Goal: Check status: Check status

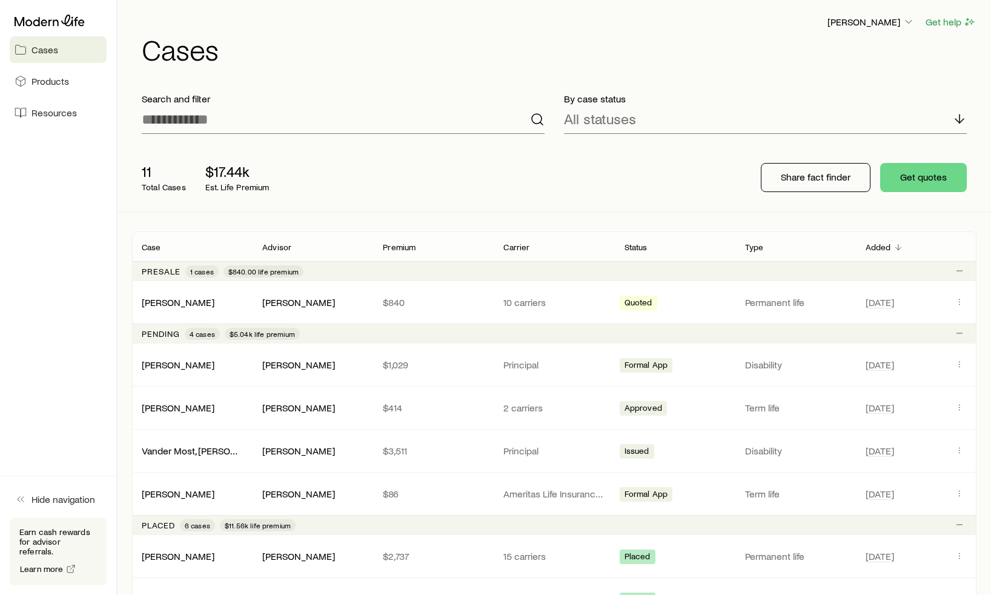
click at [683, 165] on div "11 Total Cases $17.44k Est. Life Premium Share fact finder Get quotes" at bounding box center [554, 178] width 845 height 68
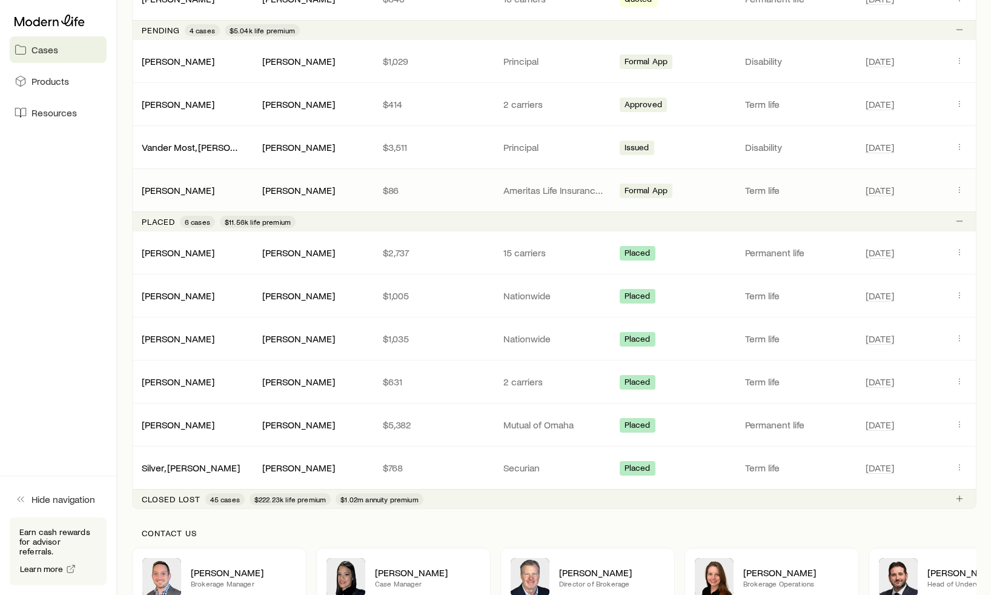
scroll to position [303, 0]
click at [960, 146] on icon "Client cases" at bounding box center [960, 147] width 10 height 10
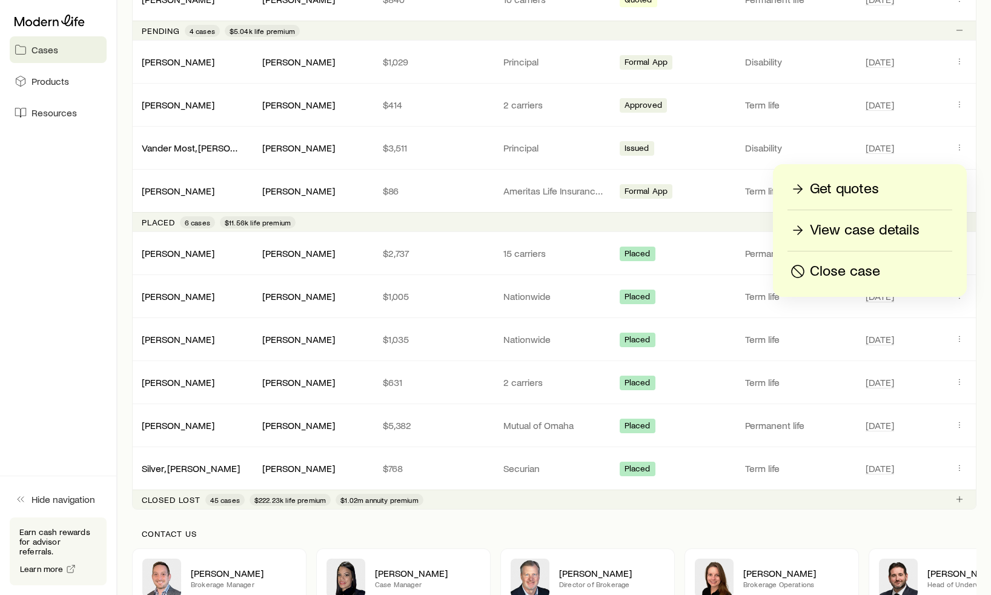
click at [865, 238] on p "View case details" at bounding box center [865, 230] width 110 height 19
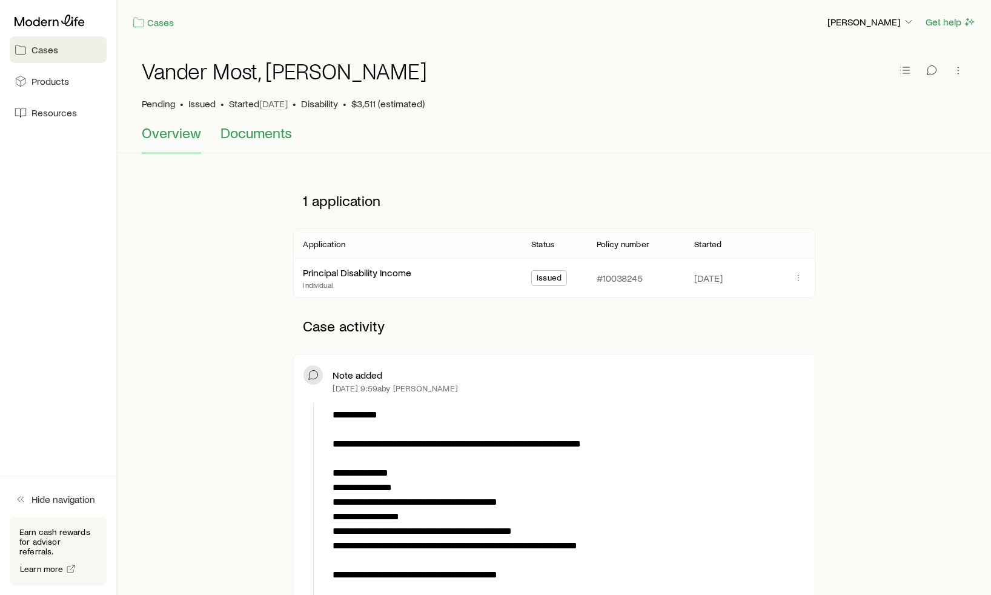
click at [253, 143] on button "Documents" at bounding box center [256, 138] width 71 height 29
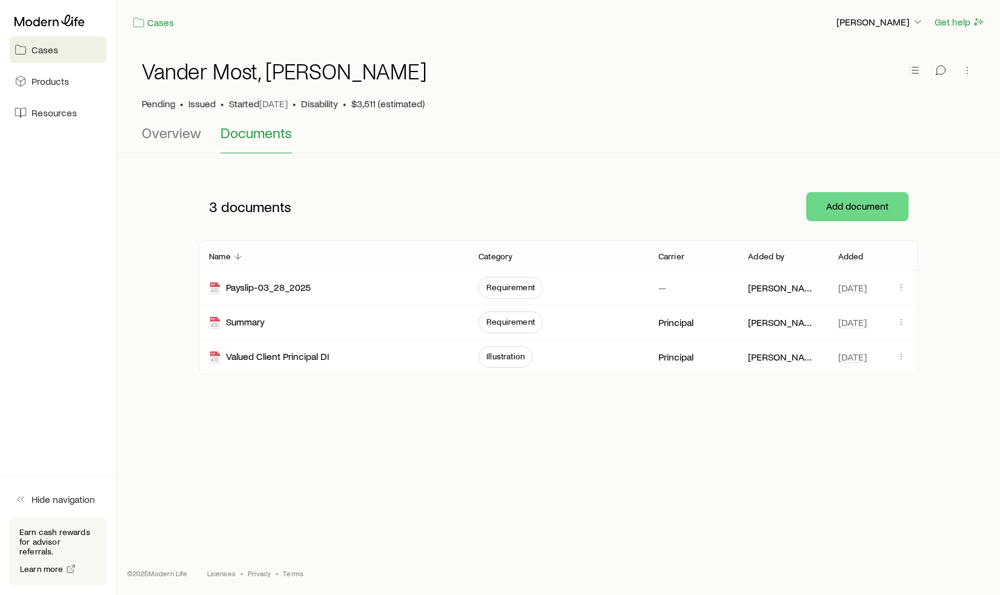
click at [344, 190] on div "3 documents" at bounding box center [393, 206] width 388 height 36
click at [163, 141] on span "Overview" at bounding box center [171, 132] width 59 height 17
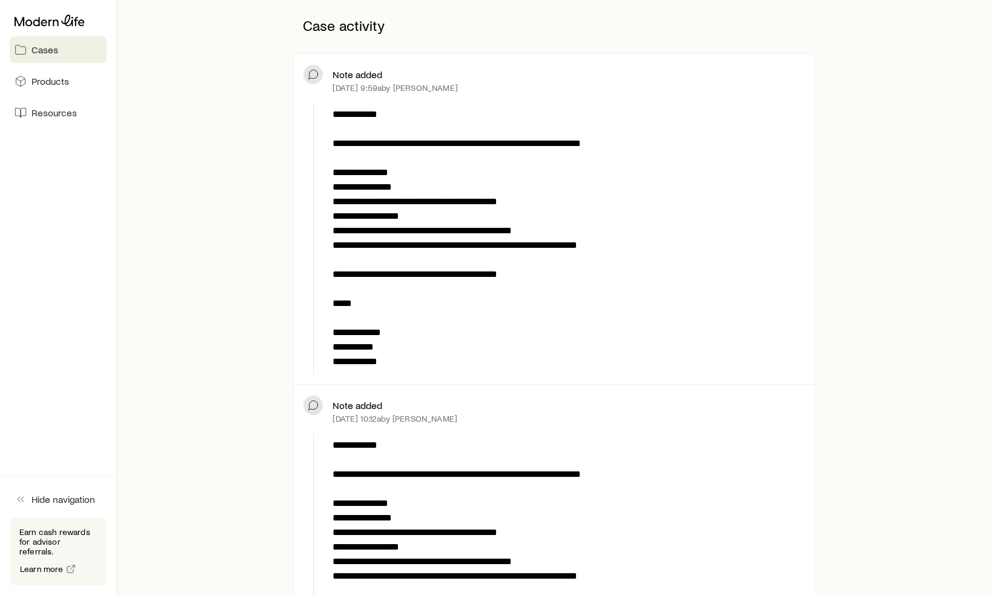
scroll to position [302, 0]
